Goal: Task Accomplishment & Management: Complete application form

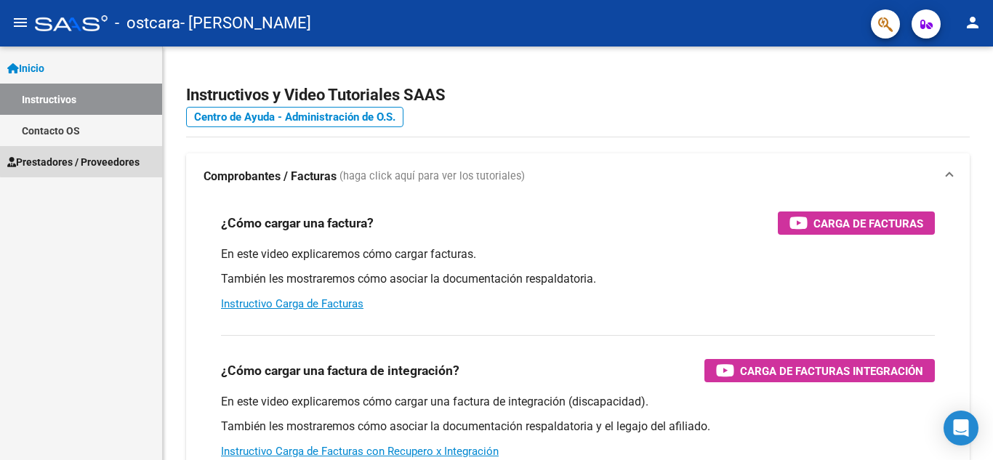
click at [119, 154] on span "Prestadores / Proveedores" at bounding box center [73, 162] width 132 height 16
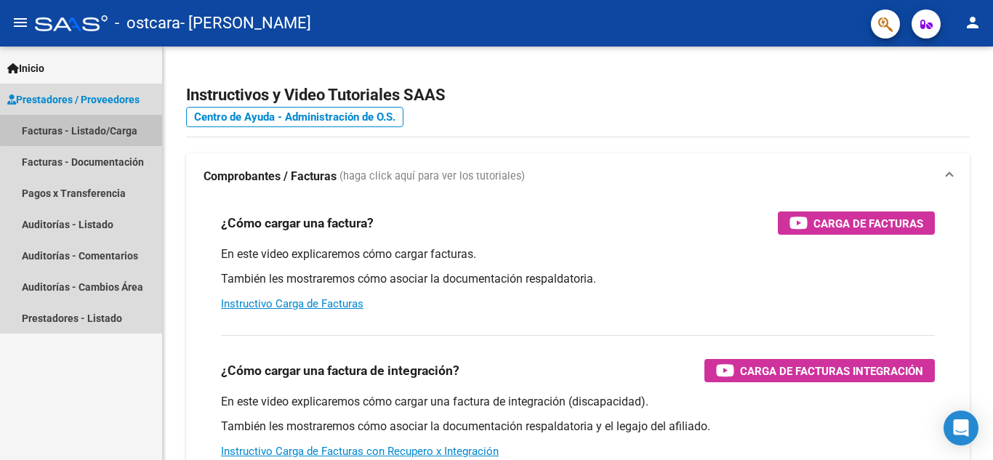
click at [102, 121] on link "Facturas - Listado/Carga" at bounding box center [81, 130] width 162 height 31
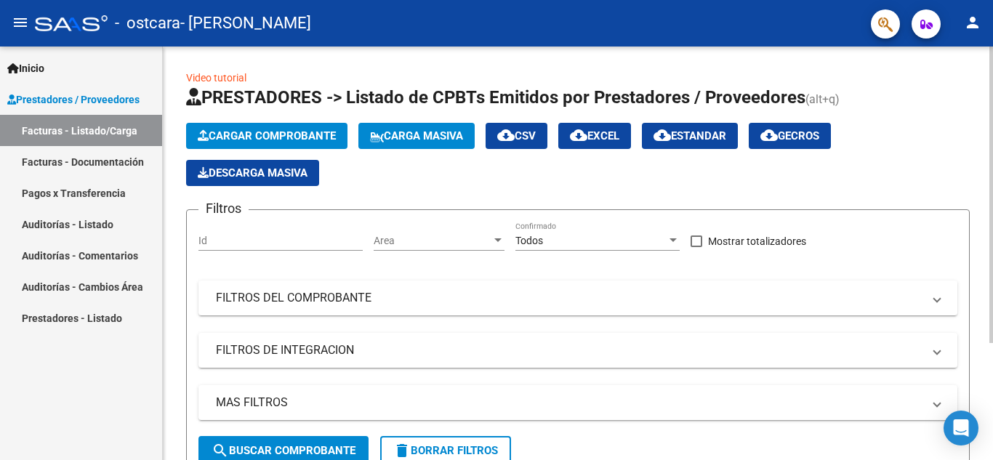
click at [275, 143] on button "Cargar Comprobante" at bounding box center [266, 136] width 161 height 26
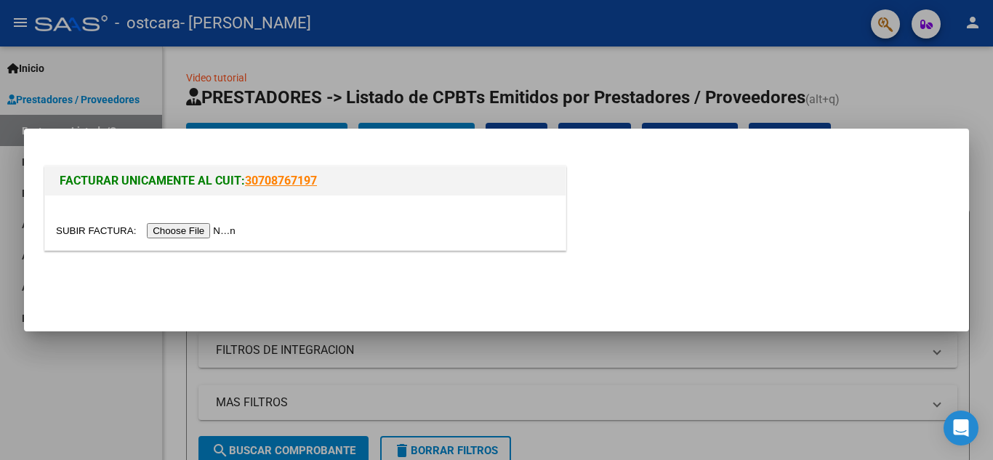
click at [215, 230] on input "file" at bounding box center [148, 230] width 184 height 15
click at [199, 231] on input "file" at bounding box center [148, 230] width 184 height 15
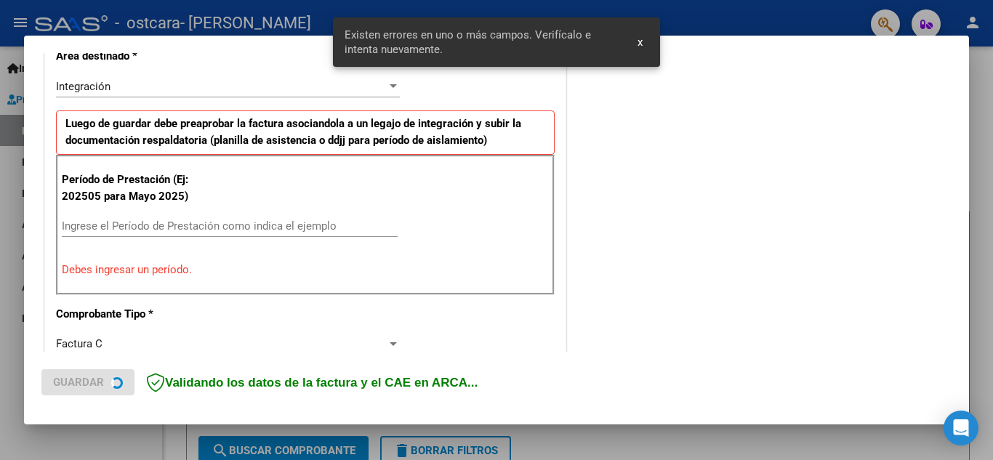
scroll to position [329, 0]
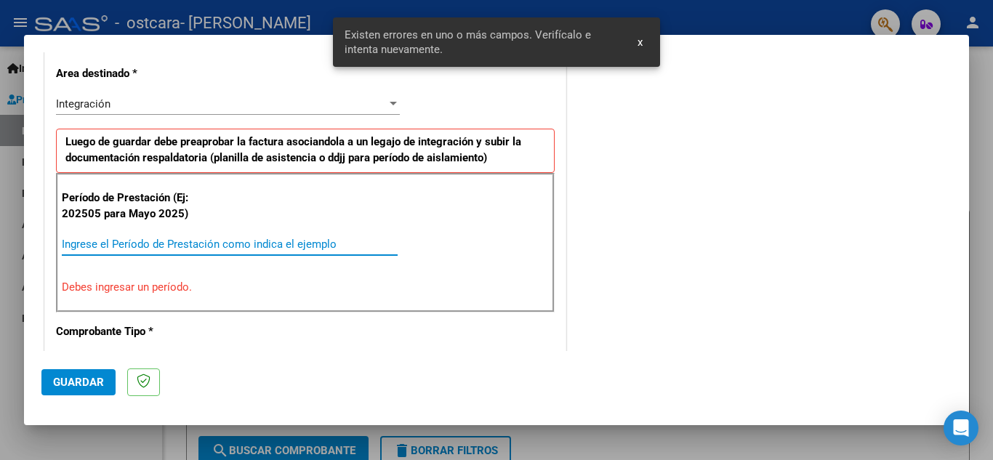
click at [334, 241] on input "Ingrese el Período de Prestación como indica el ejemplo" at bounding box center [230, 244] width 336 height 13
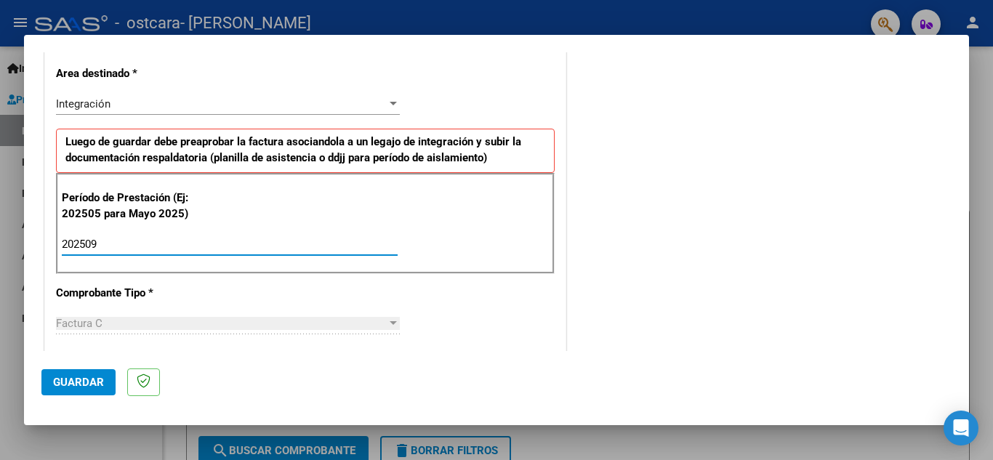
type input "202509"
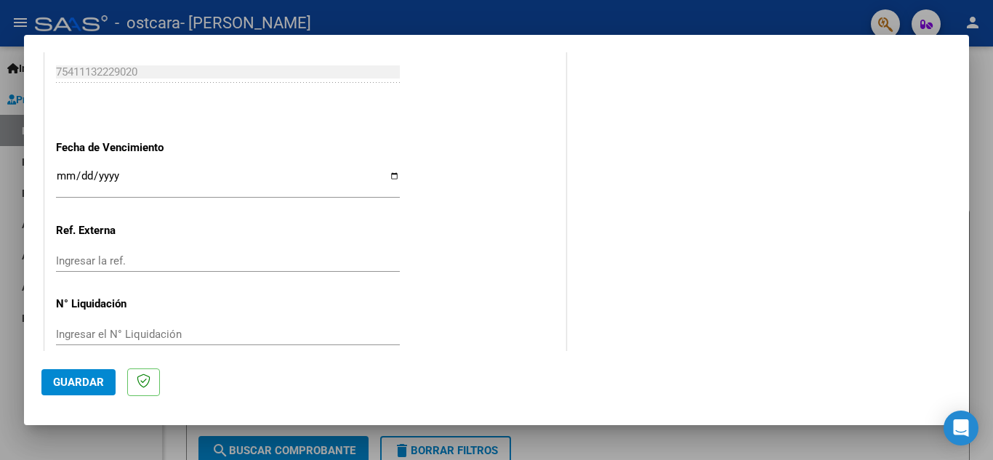
scroll to position [980, 0]
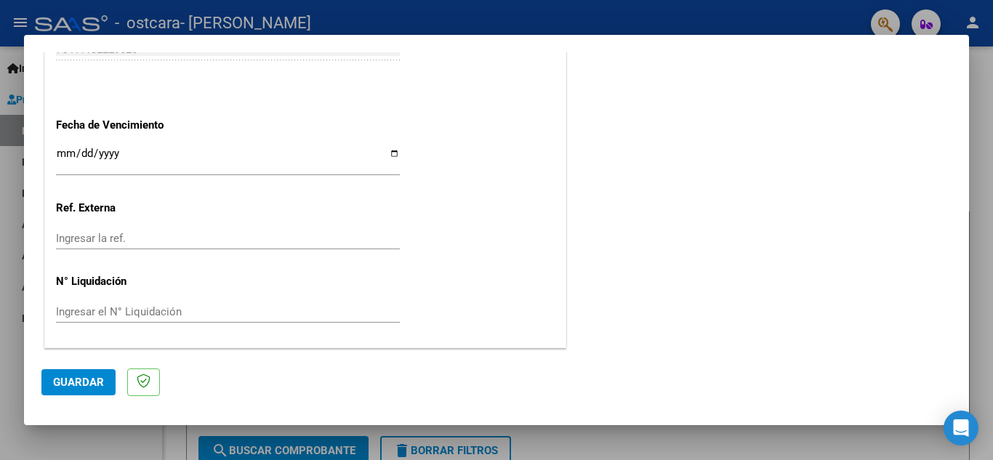
click at [102, 379] on span "Guardar" at bounding box center [78, 382] width 51 height 13
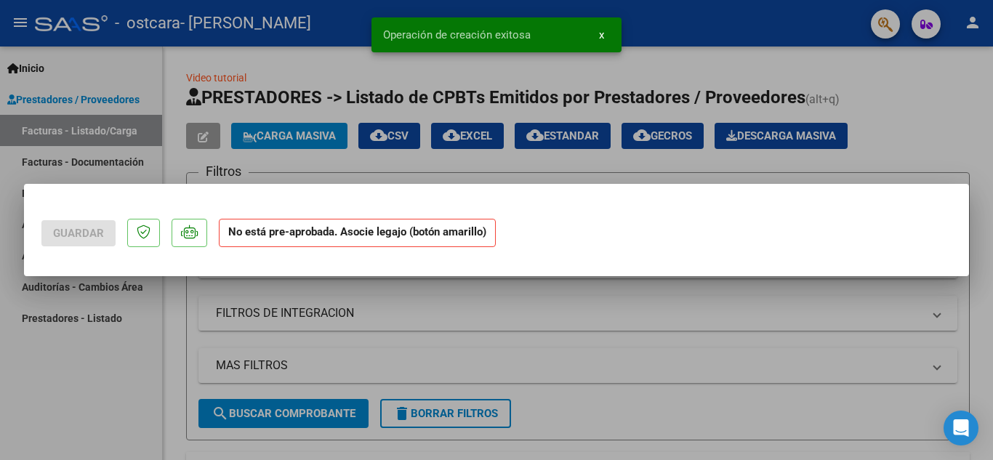
scroll to position [0, 0]
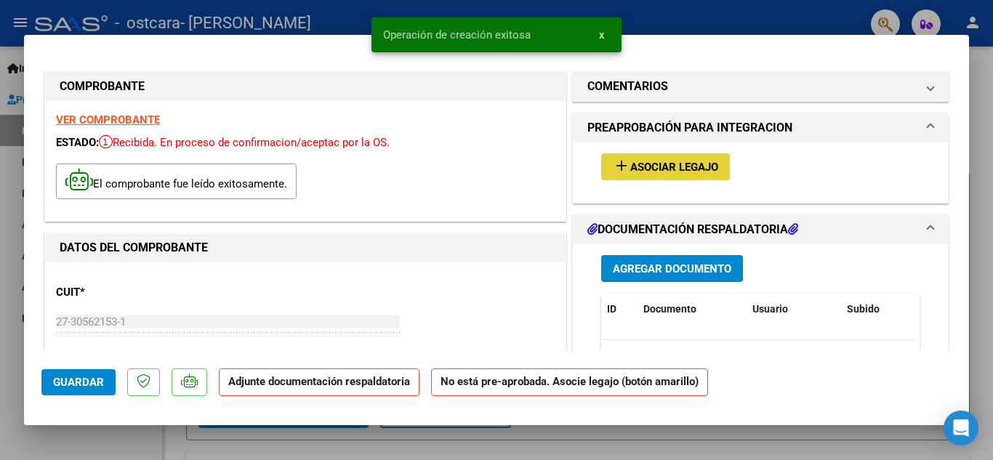
click at [664, 169] on span "Asociar Legajo" at bounding box center [674, 167] width 88 height 13
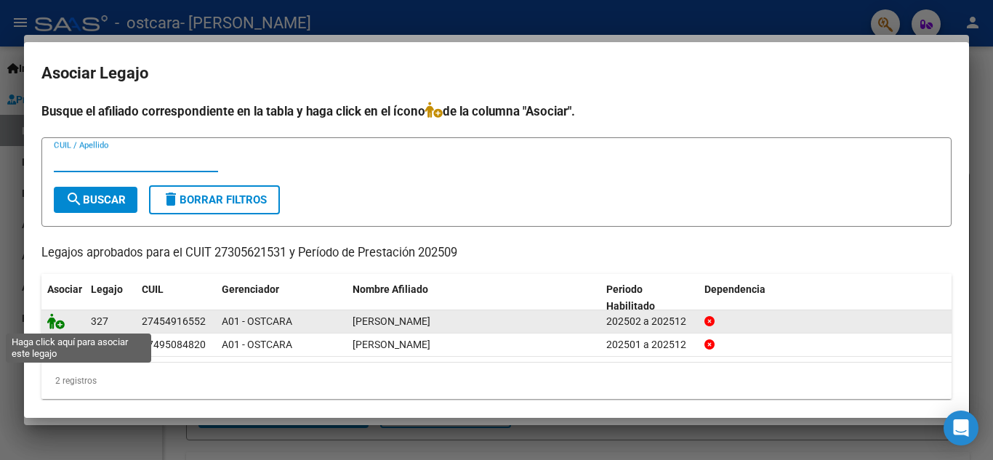
click at [57, 323] on icon at bounding box center [55, 321] width 17 height 16
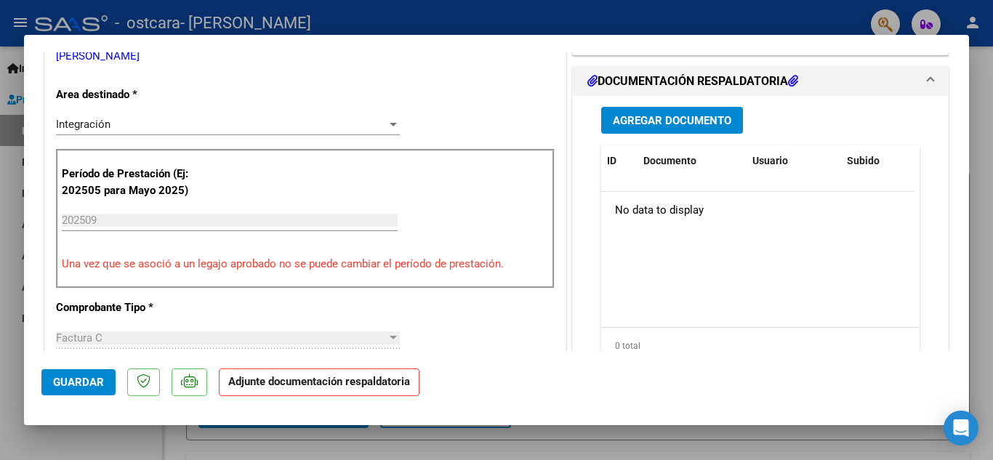
scroll to position [326, 0]
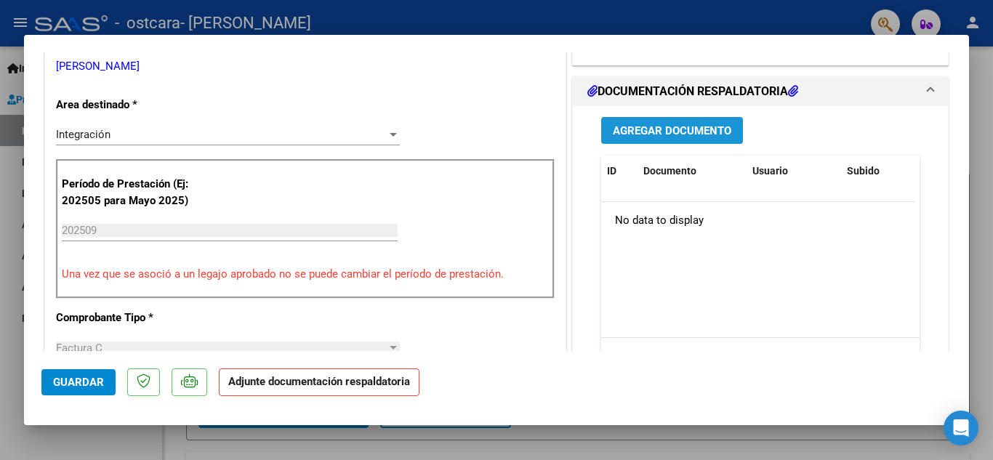
click at [656, 123] on button "Agregar Documento" at bounding box center [672, 130] width 142 height 27
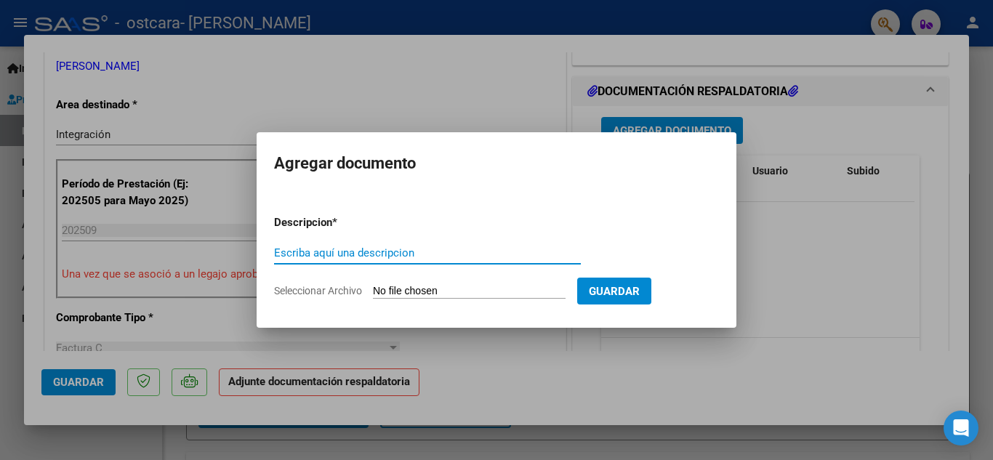
click at [368, 254] on input "Escriba aquí una descripcion" at bounding box center [427, 252] width 307 height 13
type input "ASISTENCIA"
click at [394, 291] on input "Seleccionar Archivo" at bounding box center [469, 292] width 193 height 14
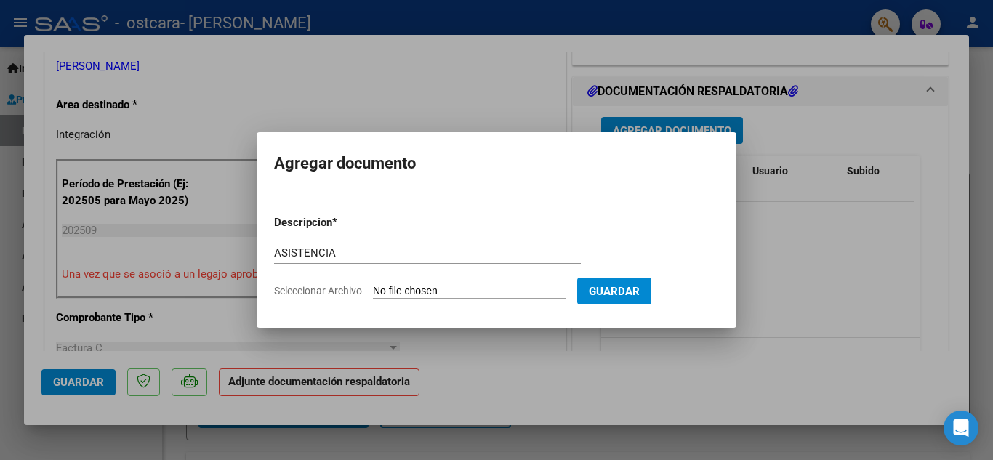
type input "C:\fakepath\Asistencia [PERSON_NAME].pdf"
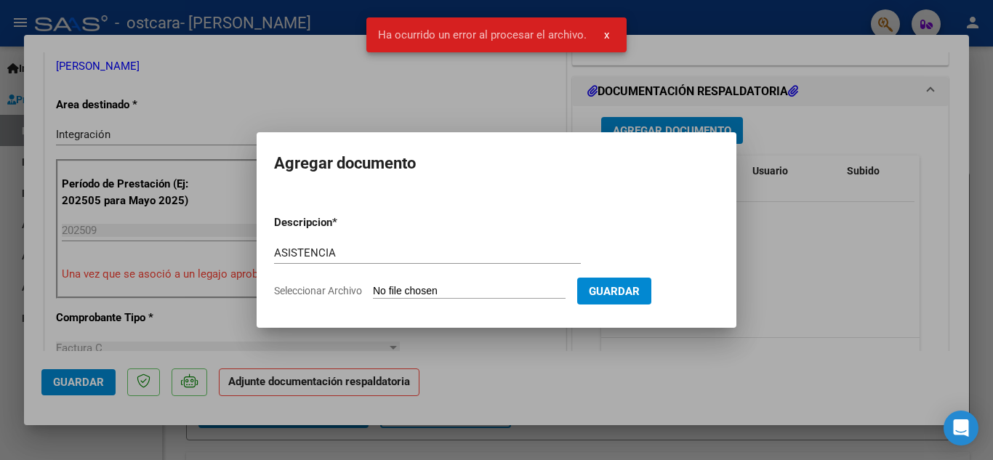
click at [389, 290] on input "Seleccionar Archivo" at bounding box center [469, 292] width 193 height 14
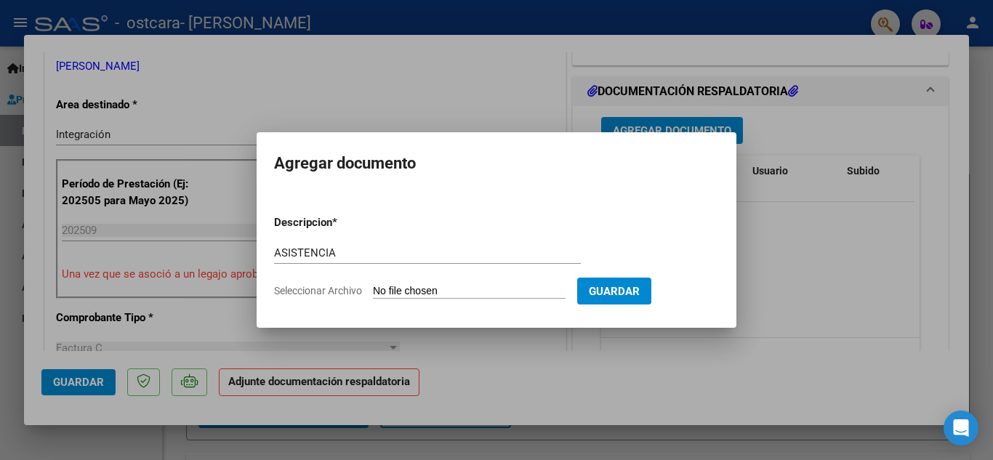
type input "C:\fakepath\Asistencia [PERSON_NAME].pdf"
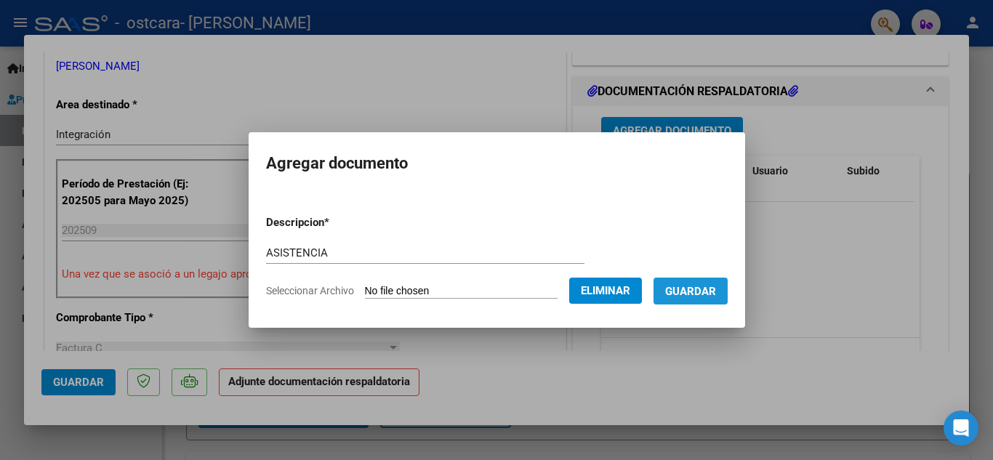
click at [716, 285] on span "Guardar" at bounding box center [690, 291] width 51 height 13
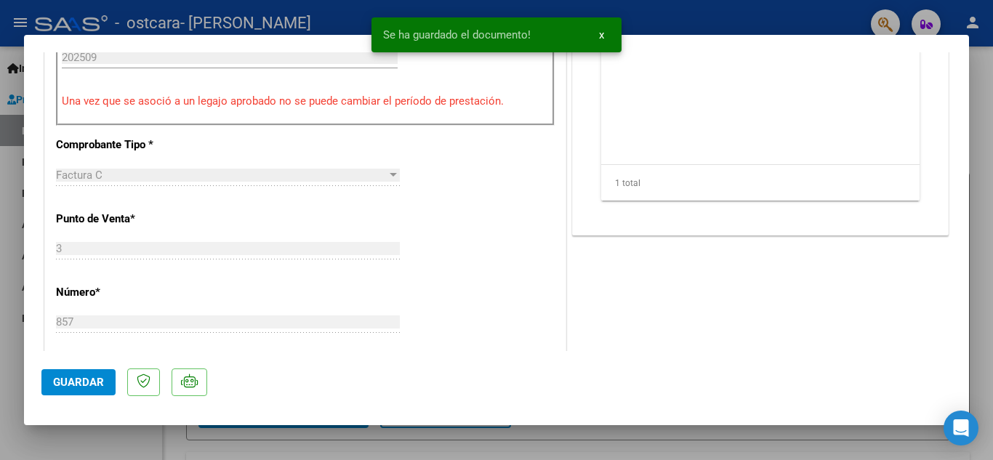
scroll to position [523, 0]
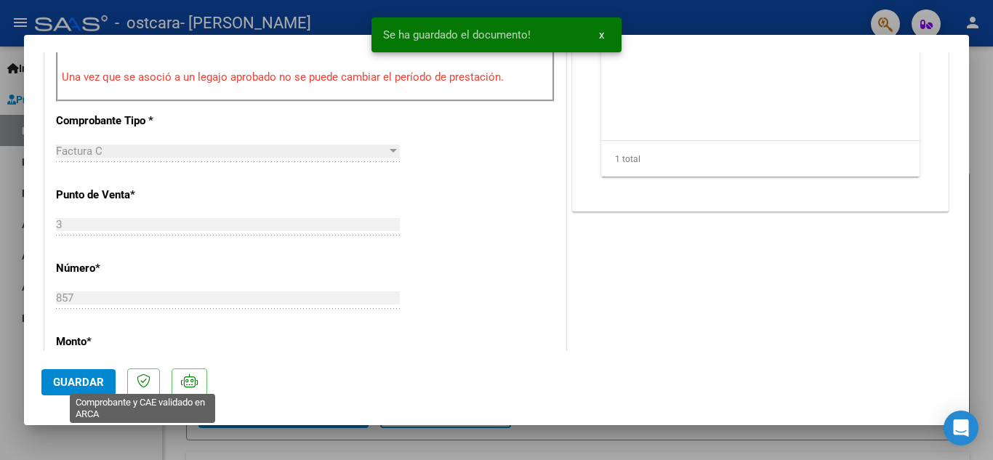
click at [97, 395] on button "Guardar" at bounding box center [78, 382] width 74 height 26
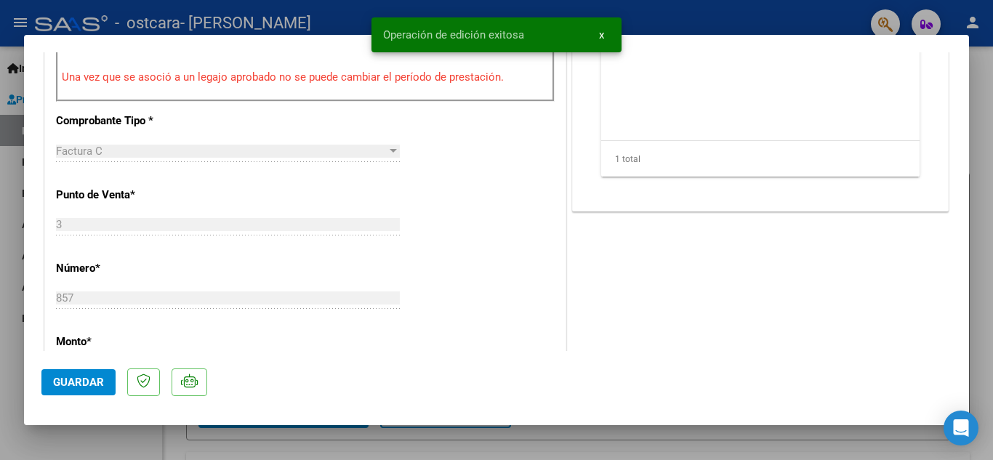
click at [987, 125] on div at bounding box center [496, 230] width 993 height 460
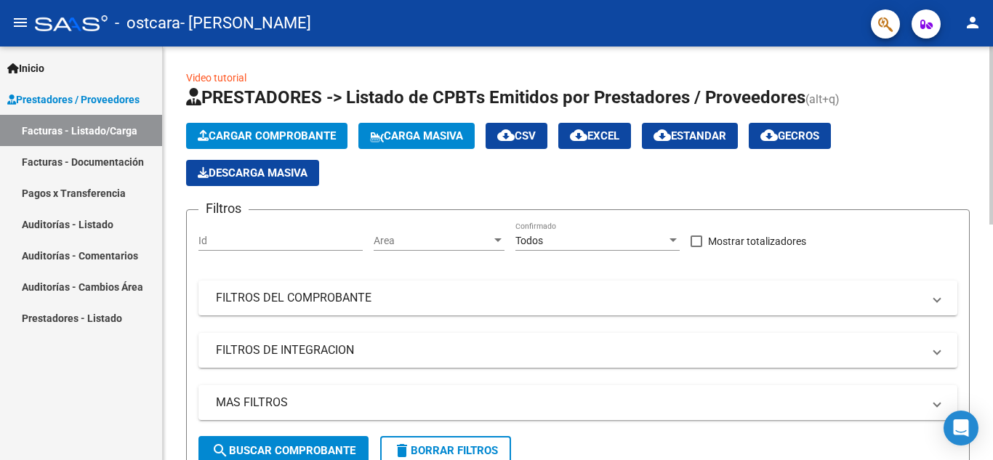
click at [303, 128] on button "Cargar Comprobante" at bounding box center [266, 136] width 161 height 26
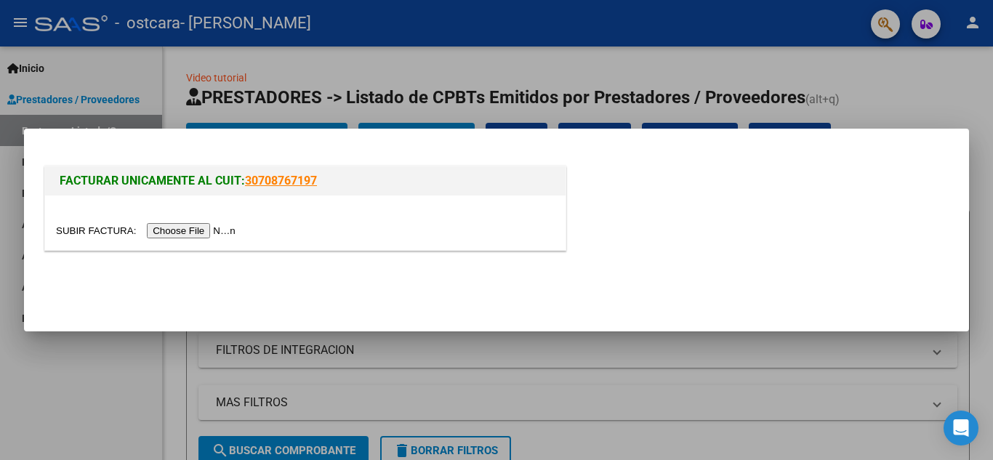
click at [187, 230] on input "file" at bounding box center [148, 230] width 184 height 15
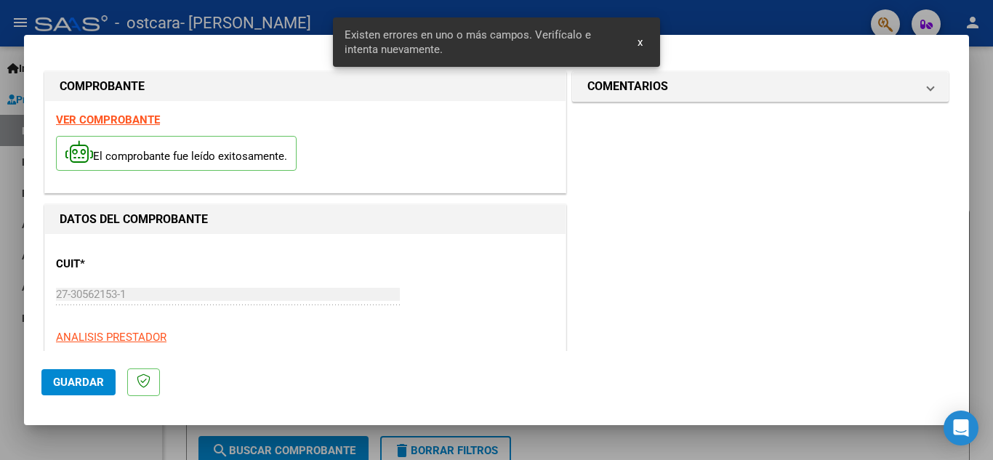
scroll to position [357, 0]
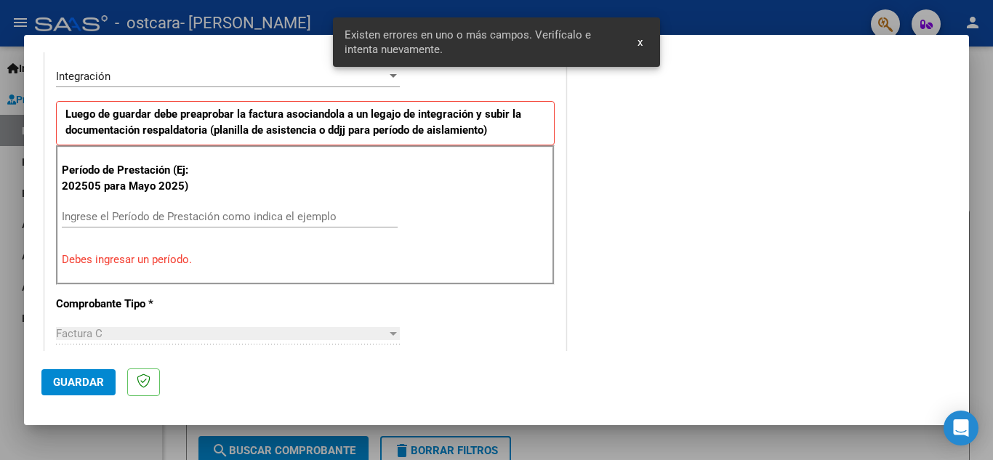
click at [177, 212] on input "Ingrese el Período de Prestación como indica el ejemplo" at bounding box center [230, 216] width 336 height 13
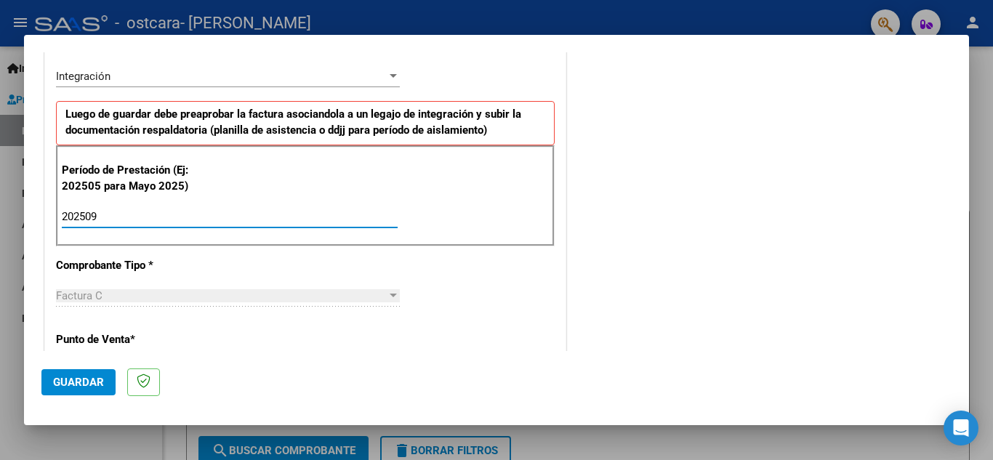
type input "202509"
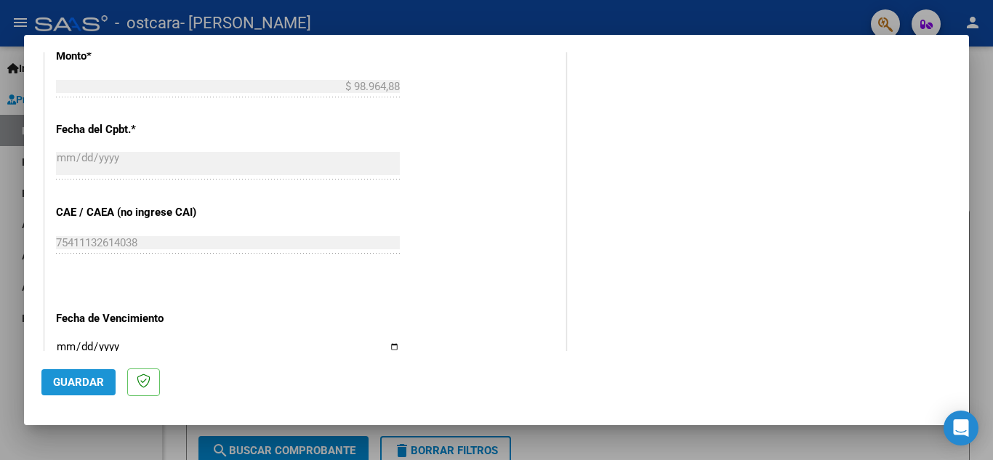
click at [73, 385] on span "Guardar" at bounding box center [78, 382] width 51 height 13
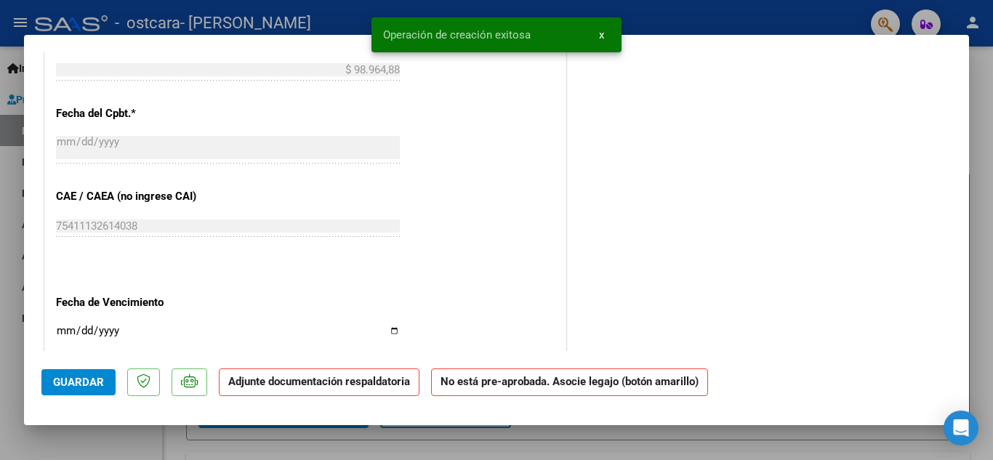
scroll to position [0, 0]
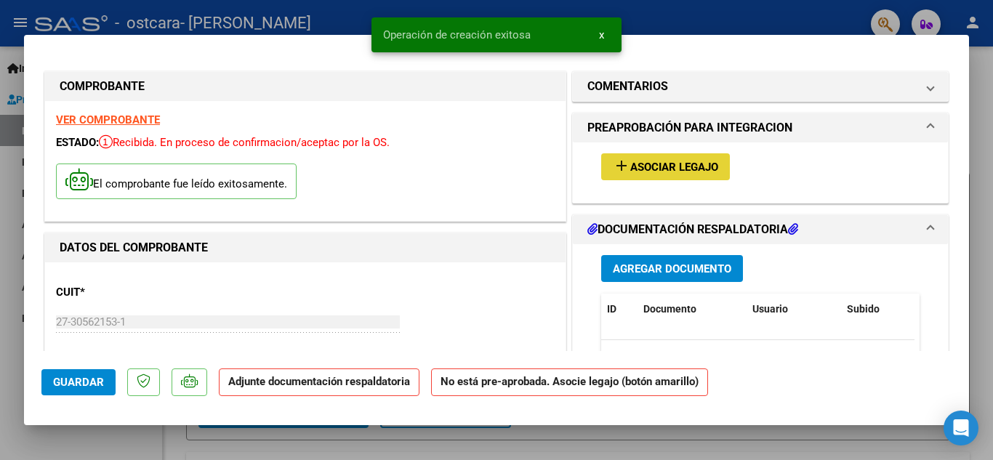
click at [632, 166] on span "Asociar Legajo" at bounding box center [674, 167] width 88 height 13
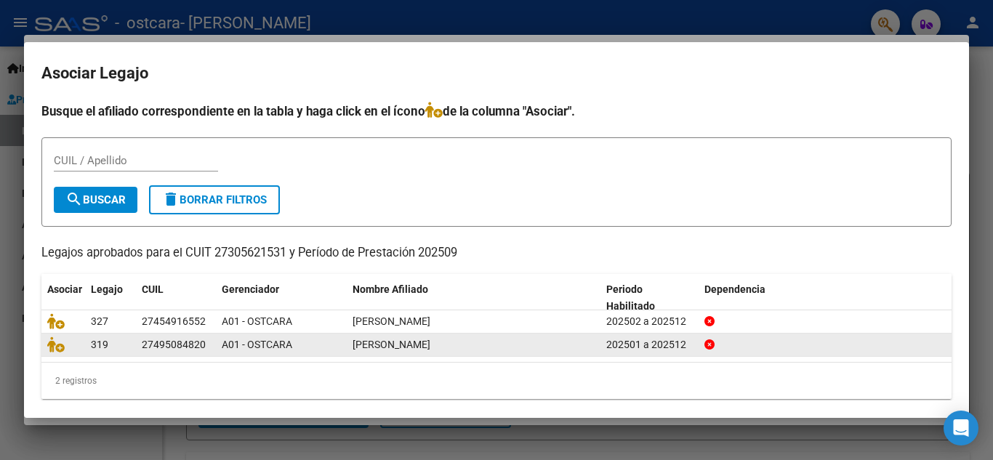
click at [55, 353] on div at bounding box center [63, 345] width 32 height 17
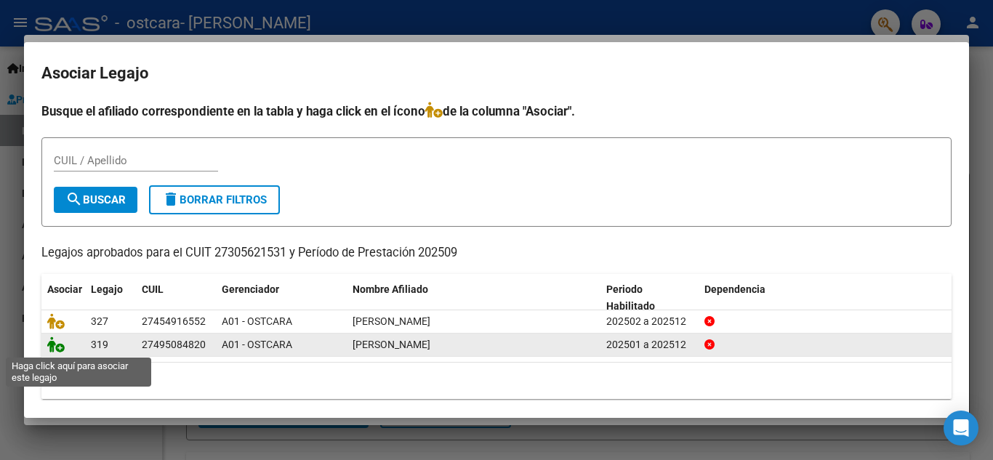
click at [60, 342] on icon at bounding box center [55, 345] width 17 height 16
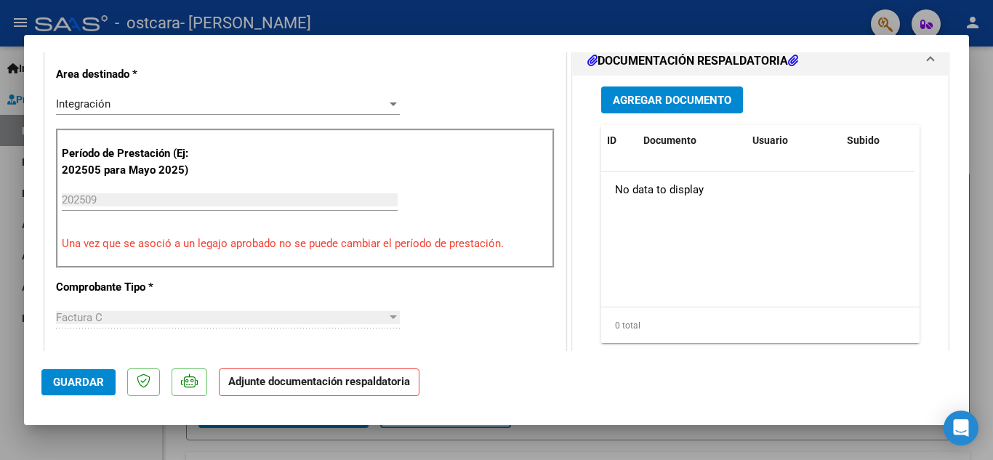
scroll to position [382, 0]
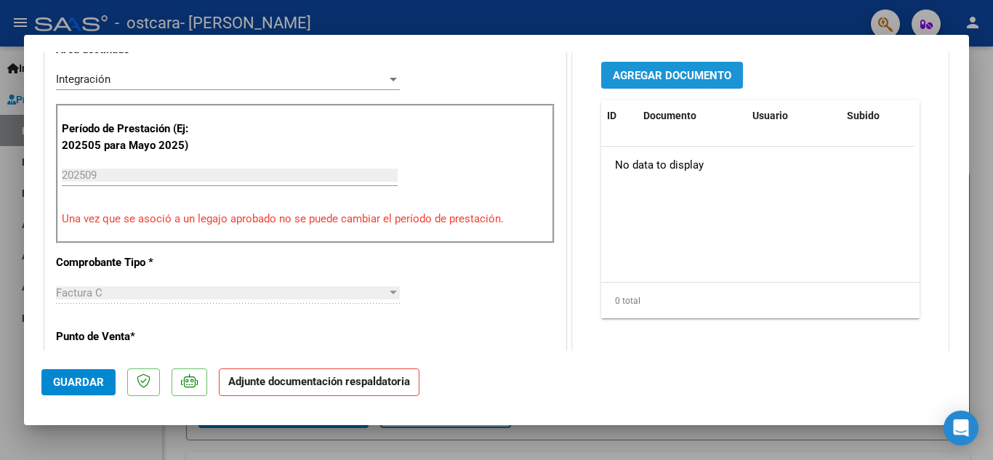
click at [700, 79] on span "Agregar Documento" at bounding box center [672, 75] width 118 height 13
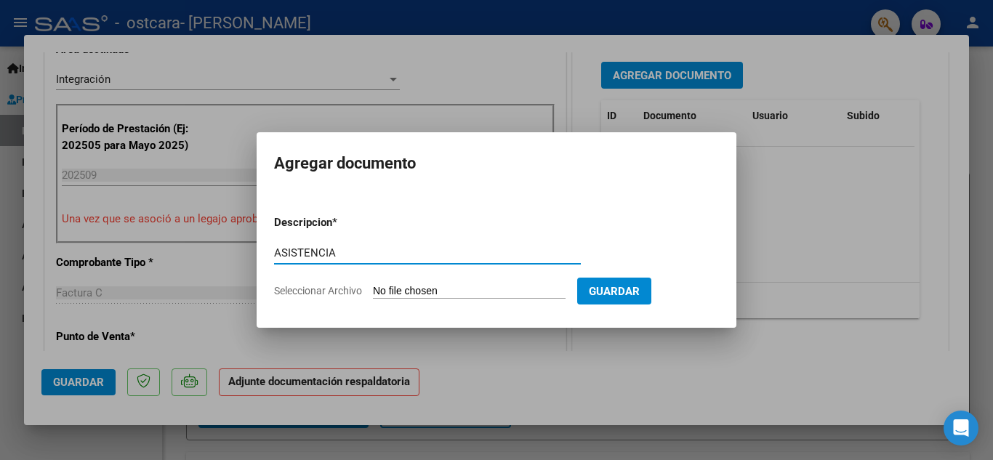
type input "ASISTENCIA"
click at [391, 288] on input "Seleccionar Archivo" at bounding box center [469, 292] width 193 height 14
type input "C:\fakepath\Asistencia [PERSON_NAME].pdf"
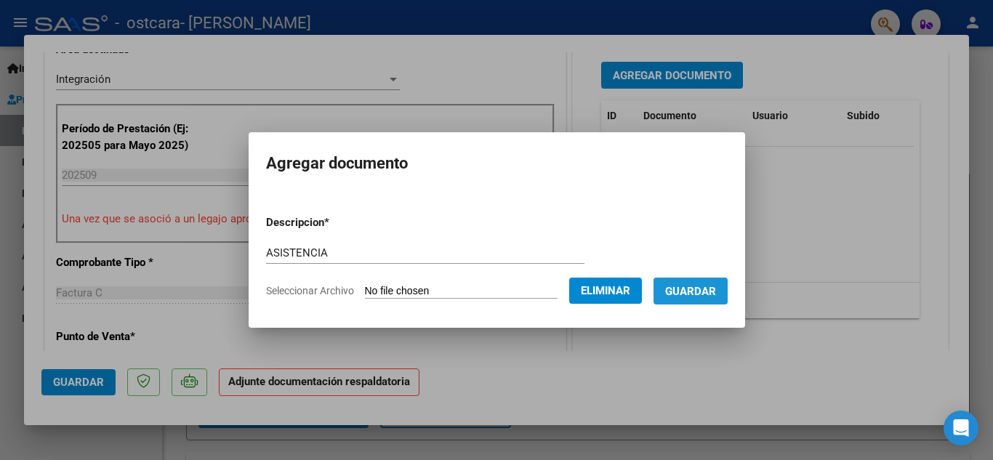
click at [710, 286] on span "Guardar" at bounding box center [690, 291] width 51 height 13
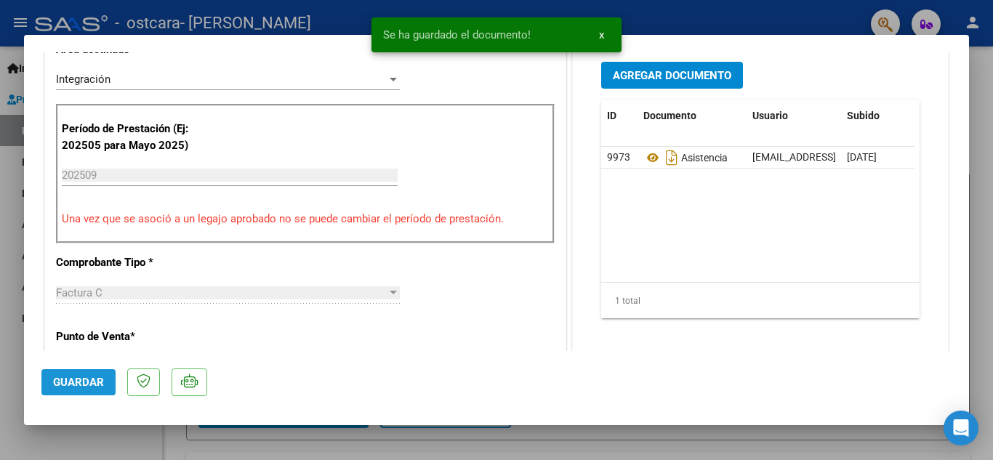
click at [69, 382] on span "Guardar" at bounding box center [78, 382] width 51 height 13
click at [986, 211] on div at bounding box center [496, 230] width 993 height 460
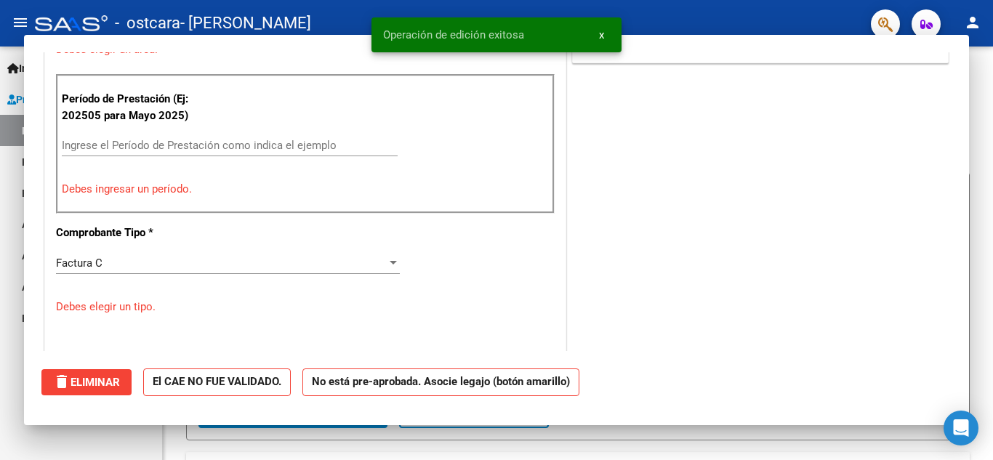
scroll to position [0, 0]
